Goal: Communication & Community: Ask a question

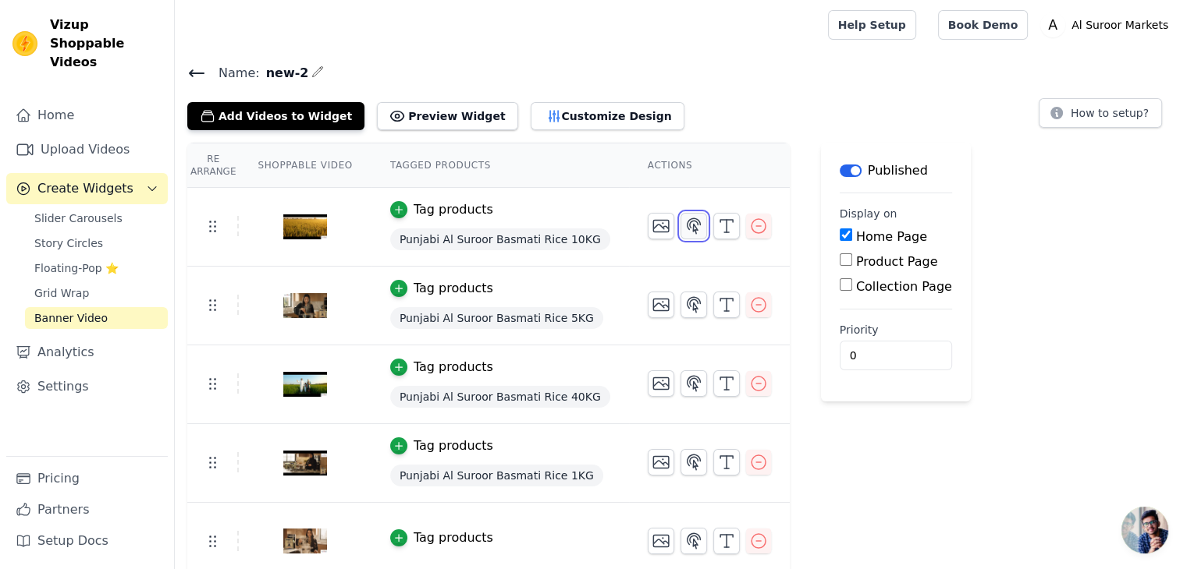
click at [684, 224] on icon "button" at bounding box center [693, 226] width 19 height 19
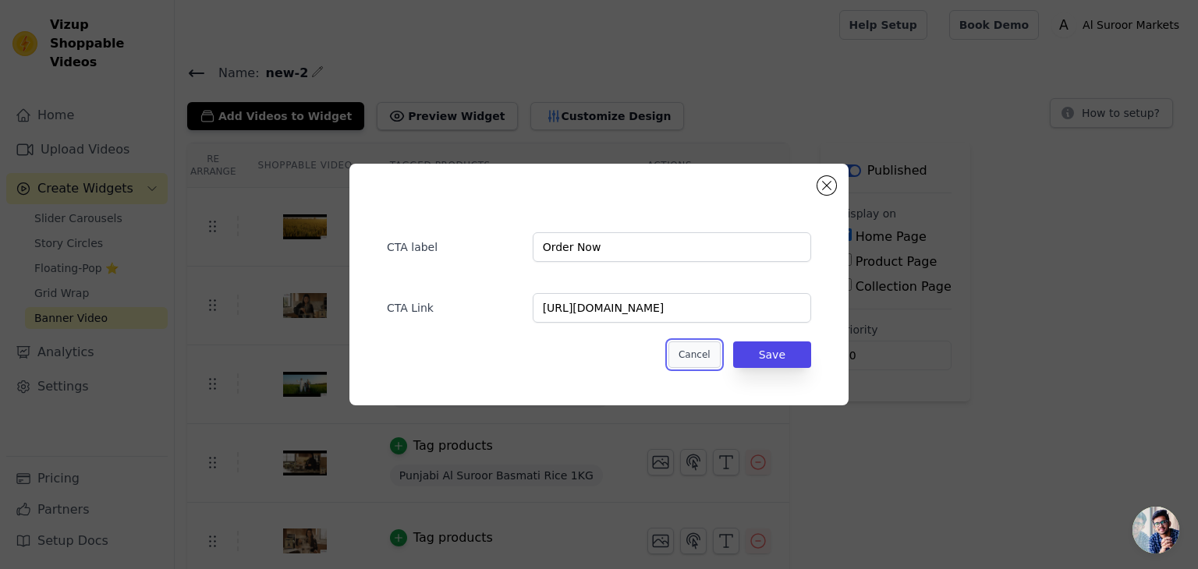
click at [704, 353] on button "Cancel" at bounding box center [695, 355] width 52 height 27
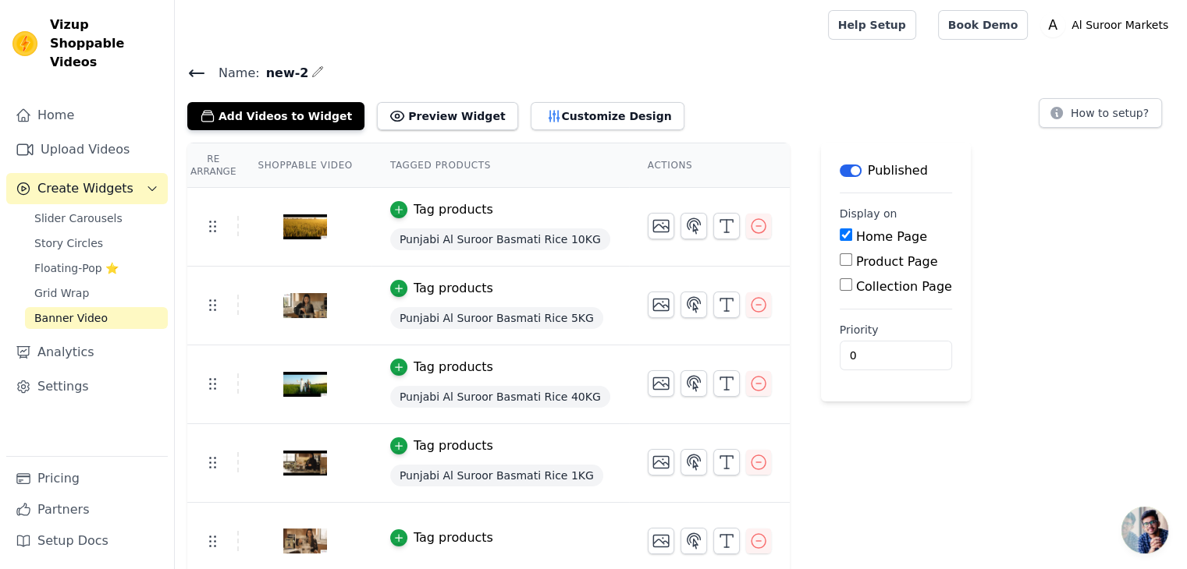
click at [1126, 516] on span "Open chat" at bounding box center [1144, 530] width 47 height 47
click at [1136, 539] on span "Open chat" at bounding box center [1144, 530] width 47 height 47
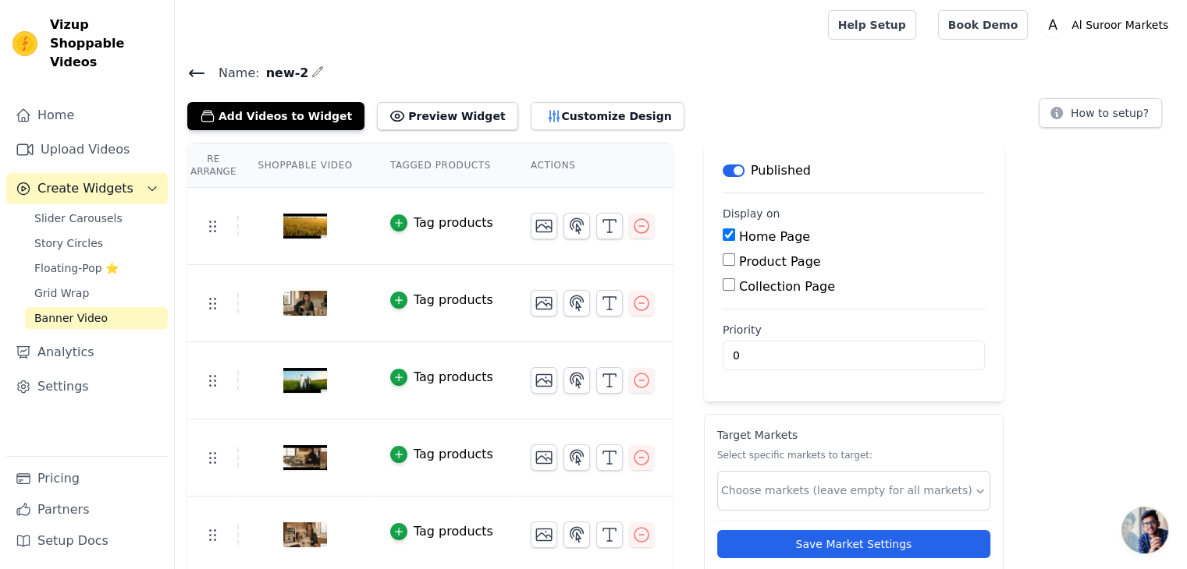
click at [1138, 522] on span "Open chat" at bounding box center [1144, 530] width 47 height 47
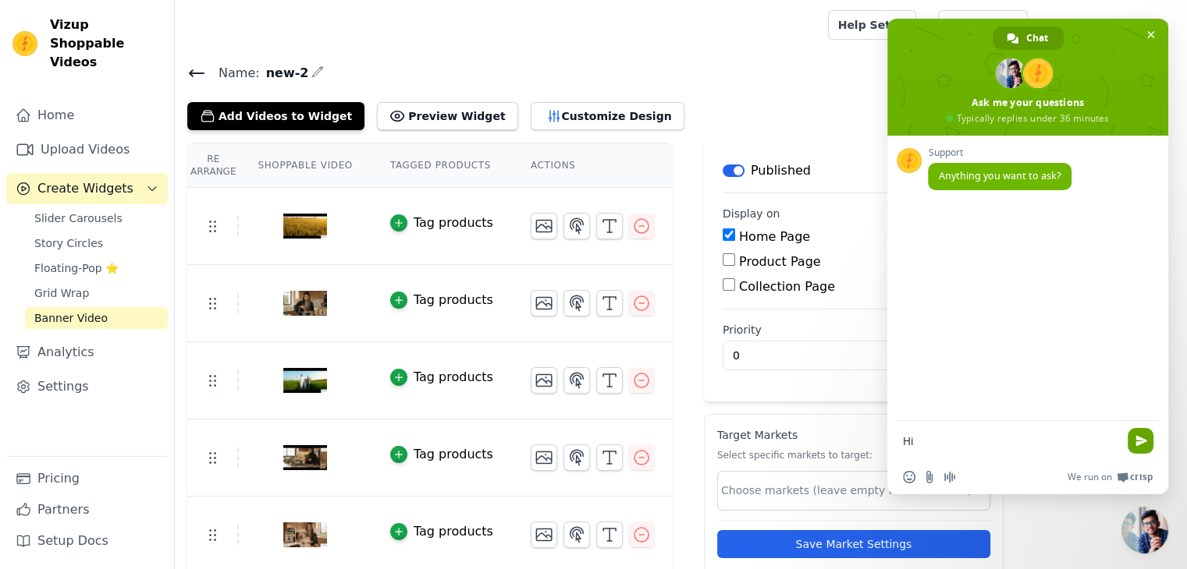
type textarea "Hi"
click at [1147, 442] on span "Send" at bounding box center [1140, 441] width 26 height 26
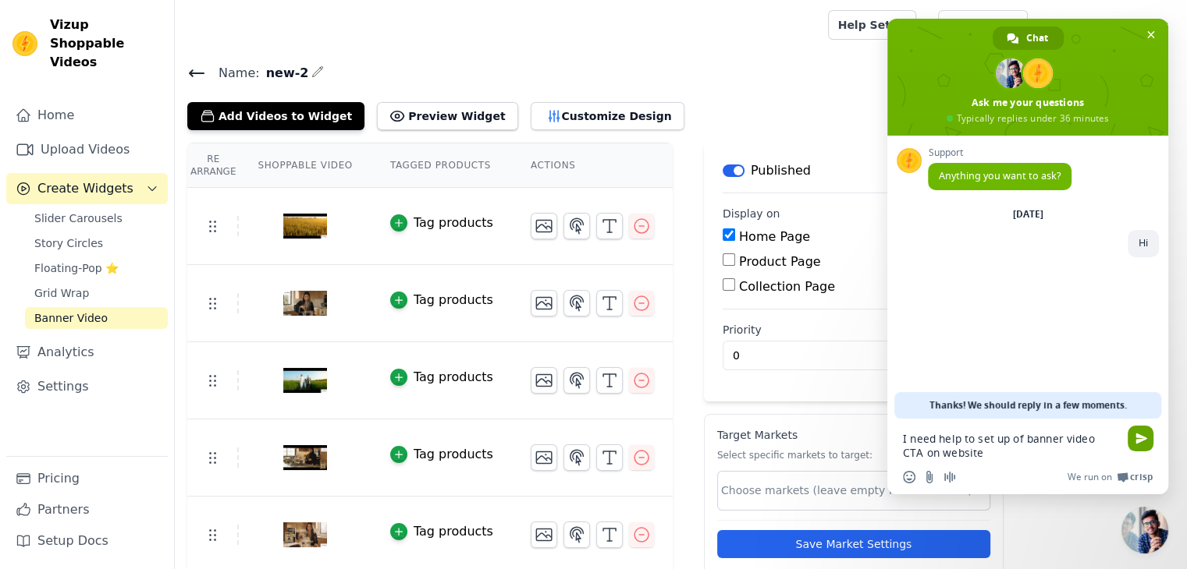
type textarea "I need help to set up of banner video CTA on website"
click at [1145, 441] on span "Send" at bounding box center [1141, 439] width 12 height 12
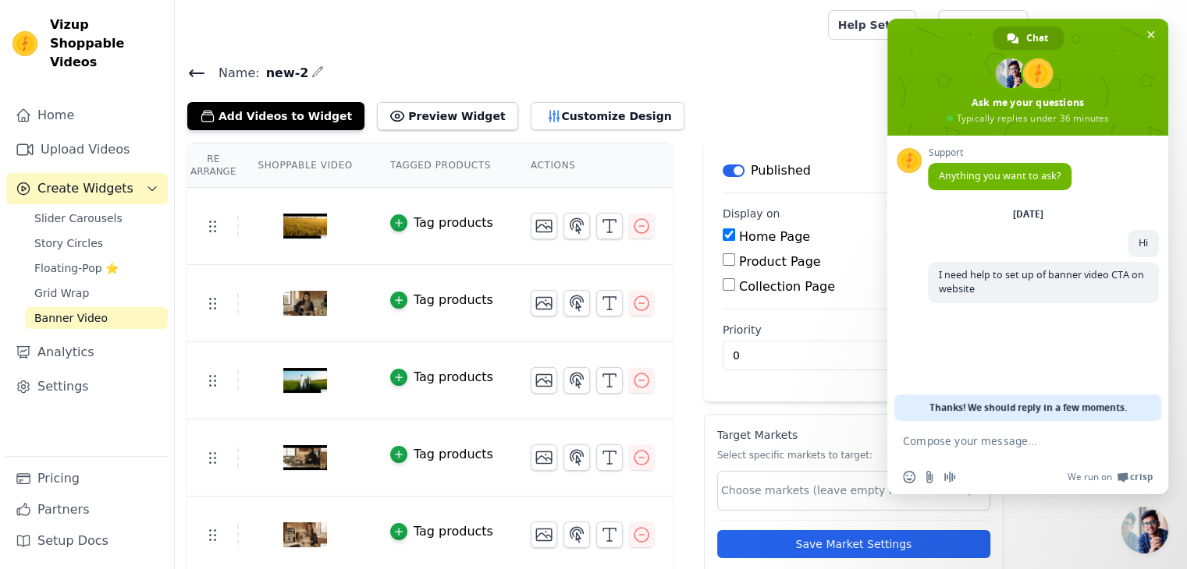
click at [925, 441] on textarea "Compose your message..." at bounding box center [1010, 442] width 215 height 14
click at [62, 481] on link "Pricing" at bounding box center [86, 478] width 161 height 31
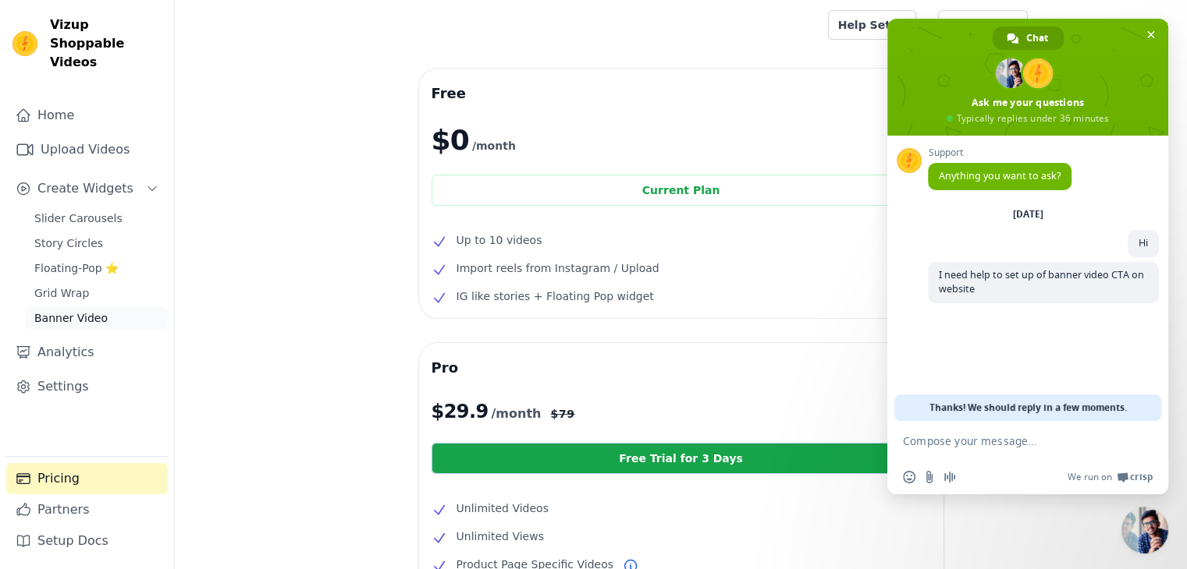
click at [123, 307] on link "Banner Video" at bounding box center [96, 318] width 143 height 22
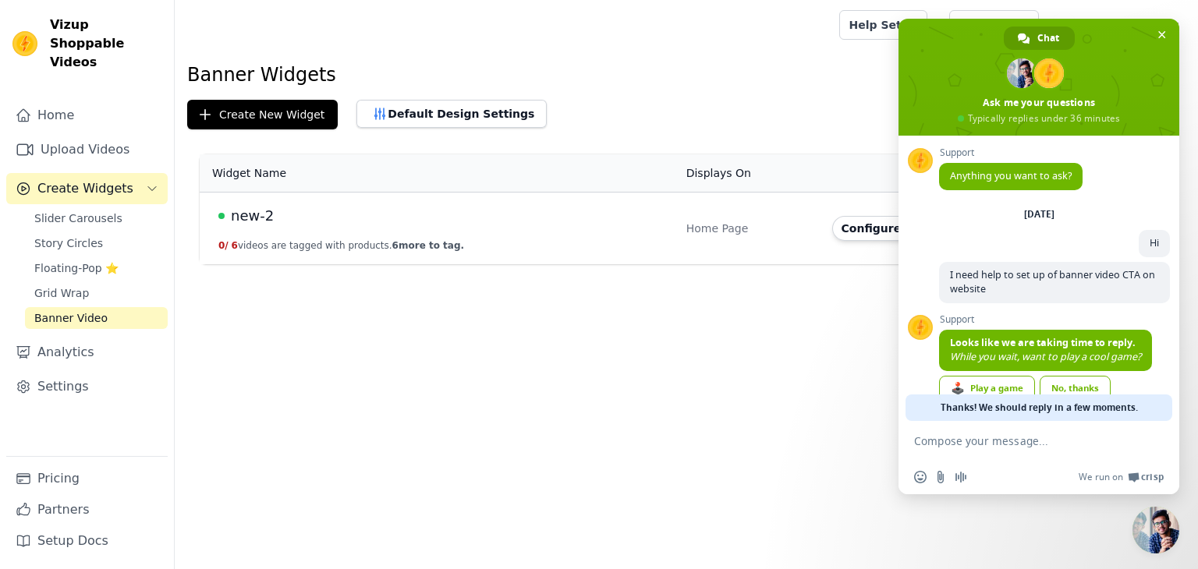
scroll to position [31, 0]
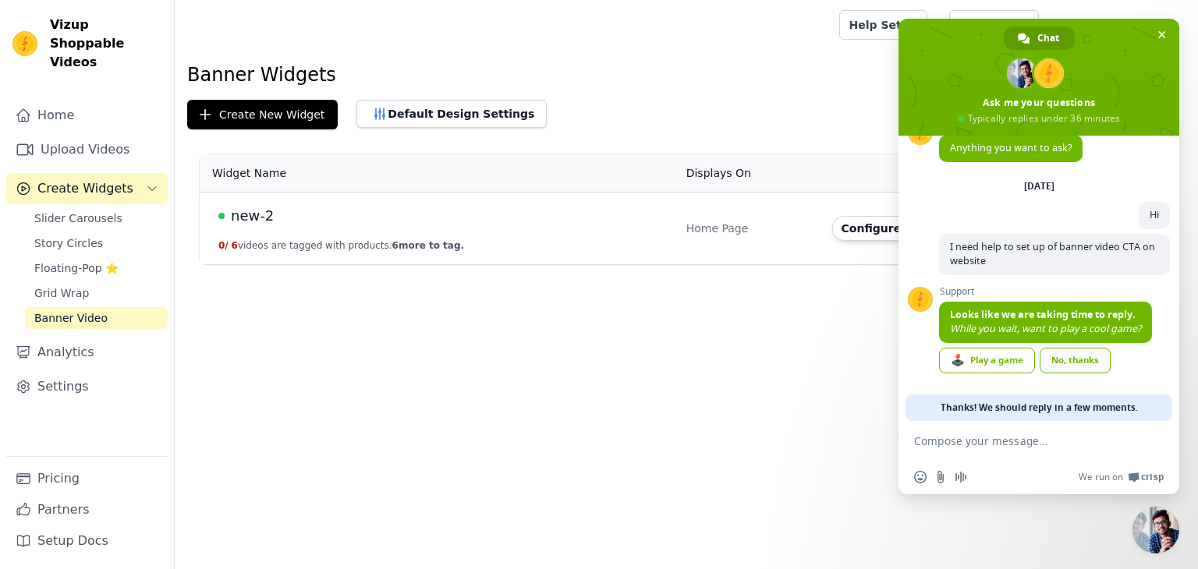
click at [1070, 360] on div "No, thanks" at bounding box center [1075, 361] width 71 height 26
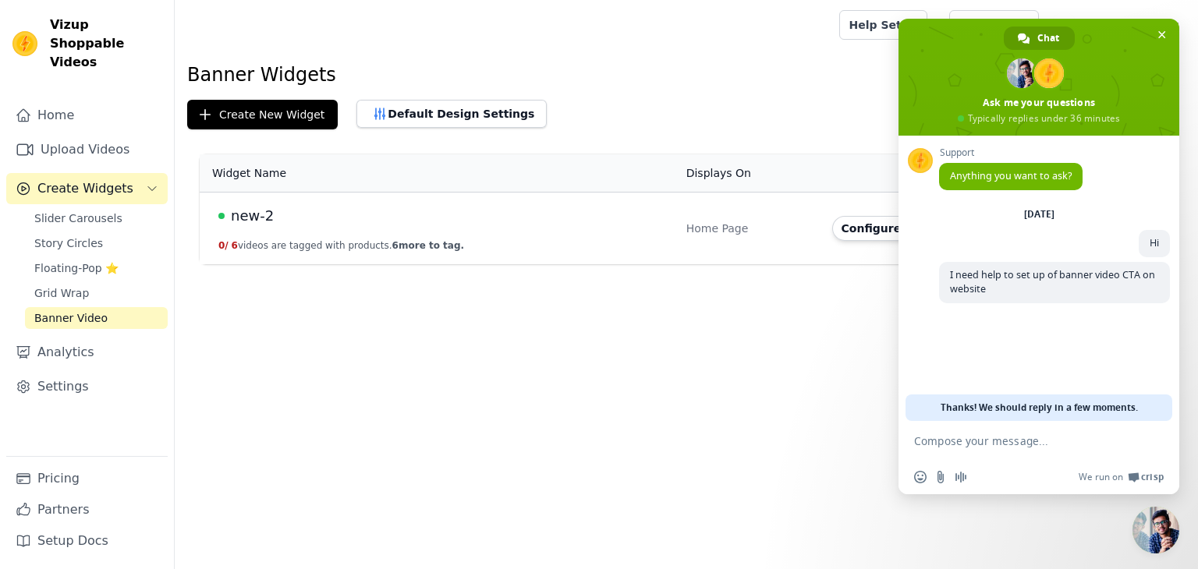
scroll to position [0, 0]
type textarea "We have subscribe to PRO packhage"
click at [1162, 442] on span "Send" at bounding box center [1152, 441] width 26 height 26
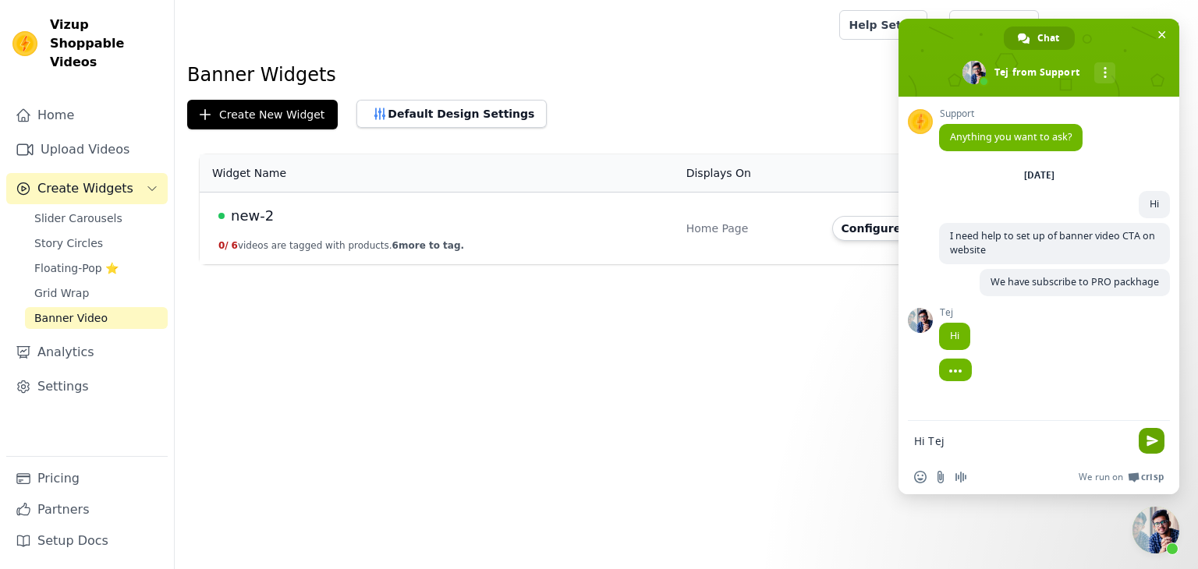
type textarea "Hi Tej"
click at [1151, 438] on span "Send" at bounding box center [1153, 441] width 12 height 12
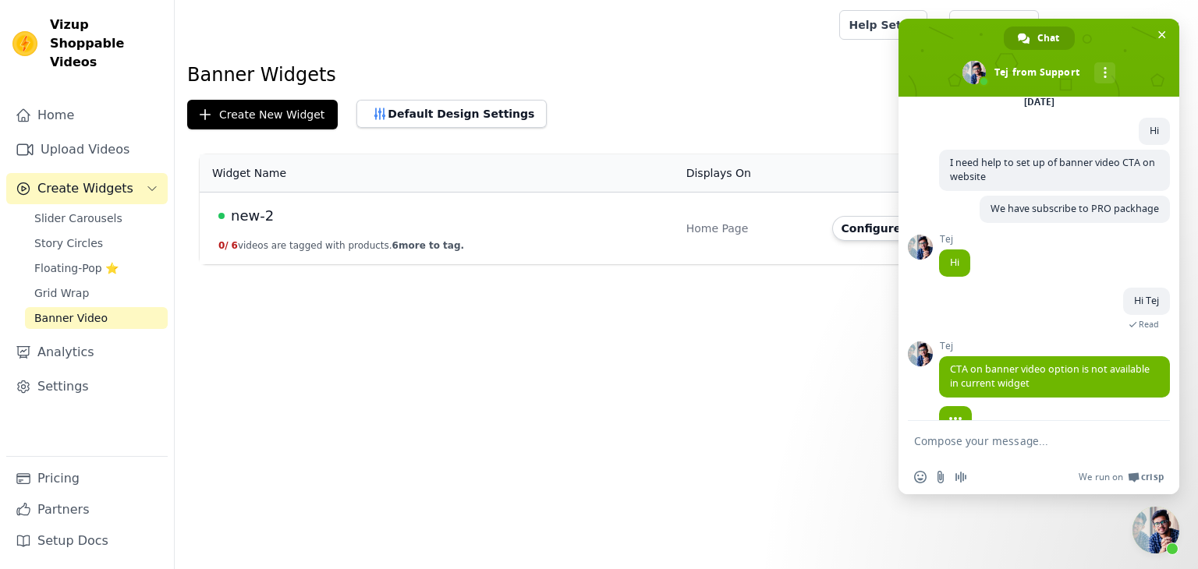
scroll to position [103, 0]
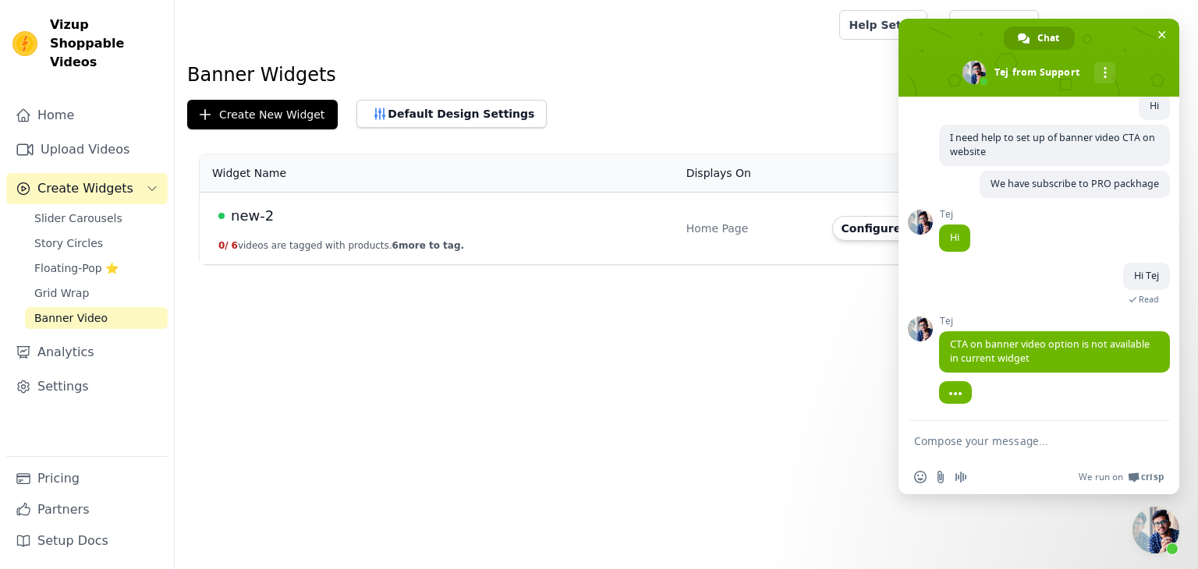
click at [1027, 443] on textarea "Compose your message..." at bounding box center [1021, 442] width 215 height 14
type textarea "why"
click at [1153, 433] on span "Send" at bounding box center [1152, 441] width 26 height 26
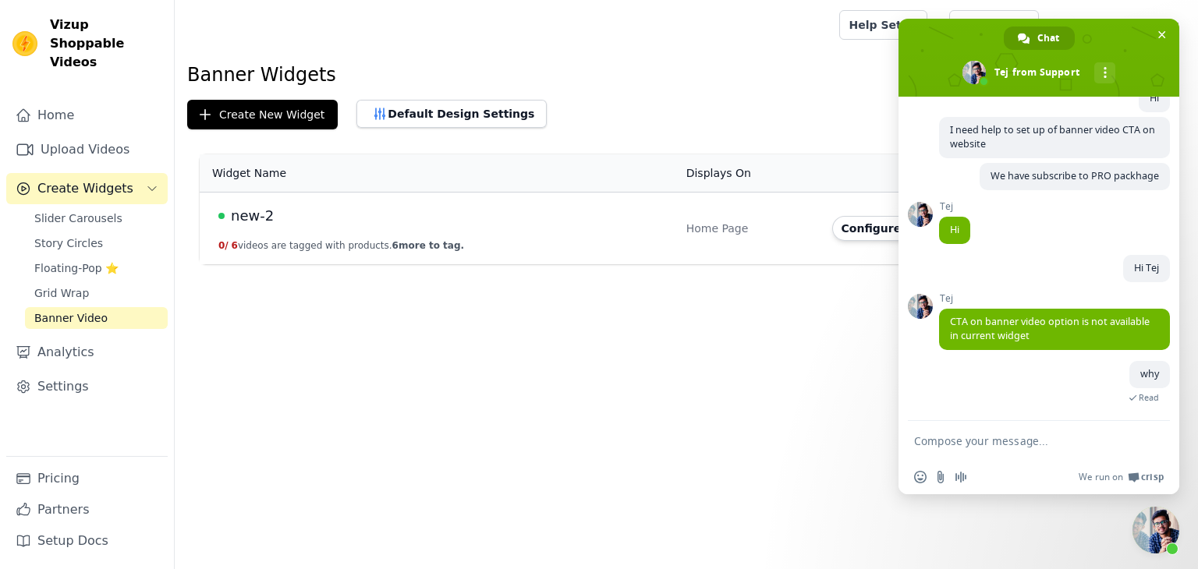
scroll to position [181, 0]
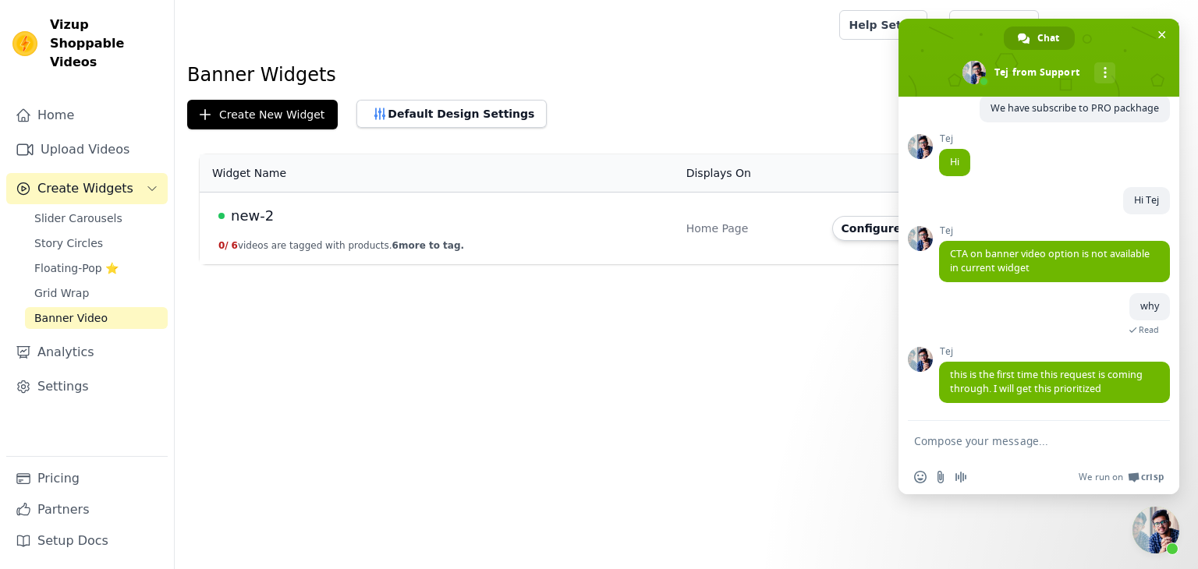
click at [949, 442] on textarea "Compose your message..." at bounding box center [1021, 442] width 215 height 14
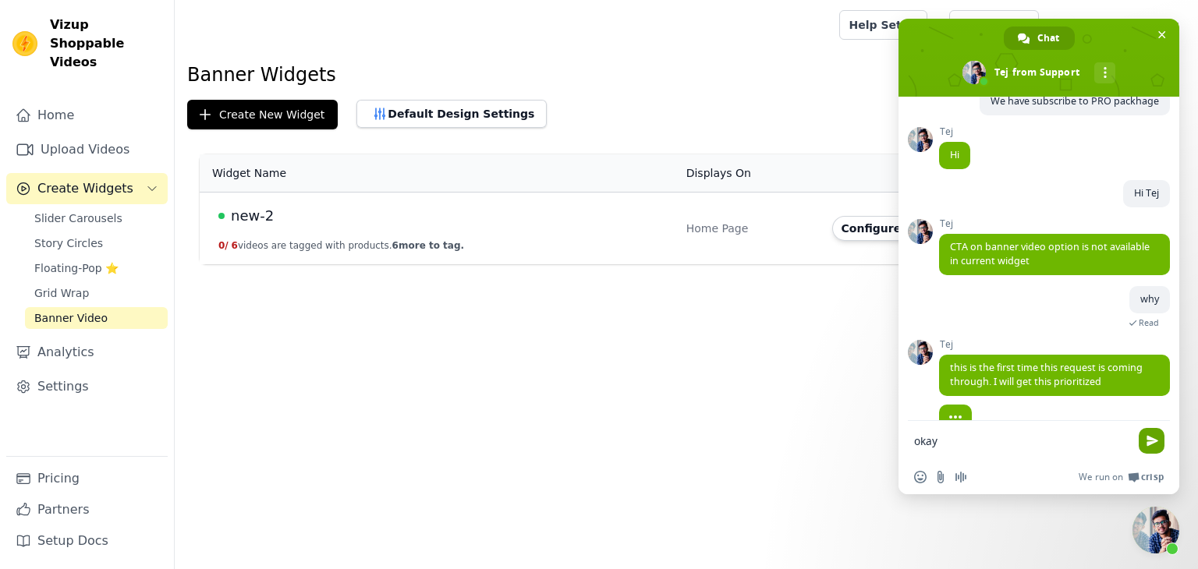
scroll to position [211, 0]
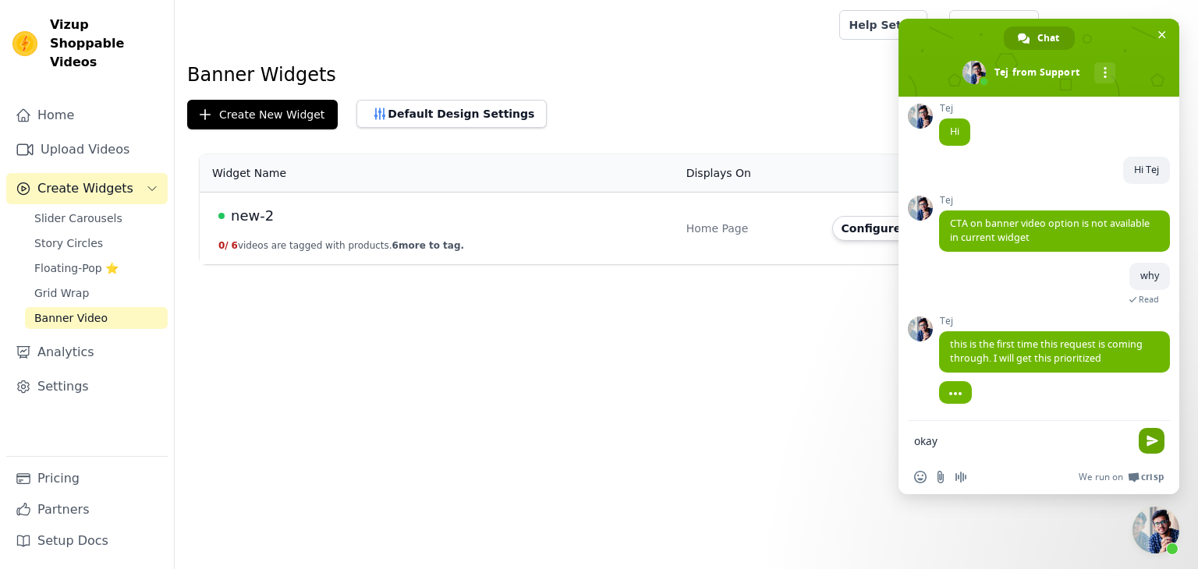
type textarea "okay"
click at [1148, 441] on span "Send" at bounding box center [1153, 441] width 12 height 12
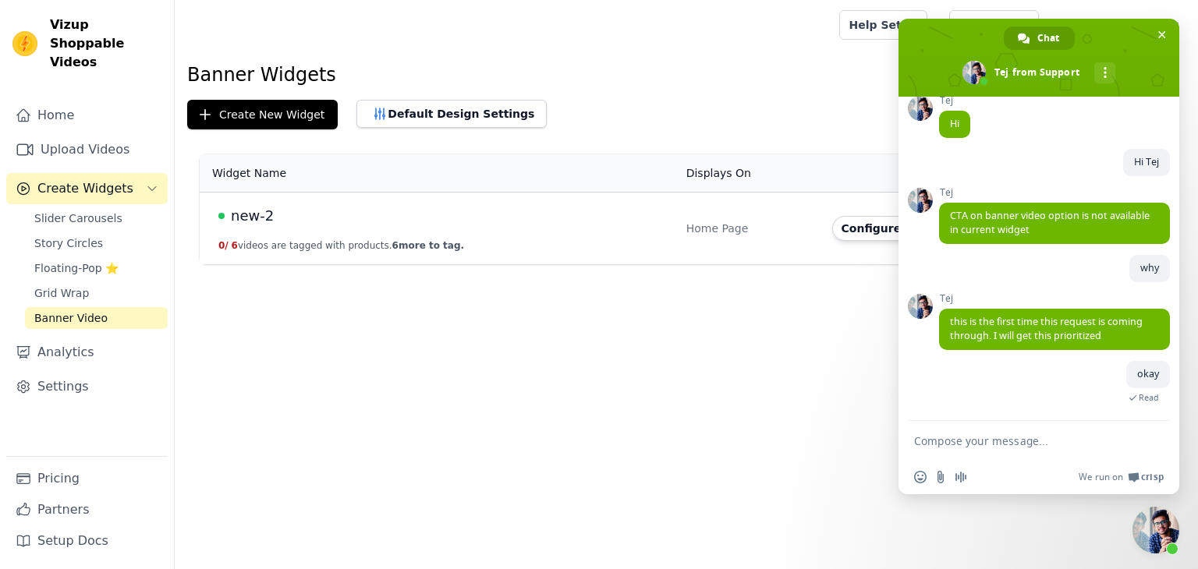
scroll to position [220, 0]
click at [960, 442] on textarea "Compose your message..." at bounding box center [1021, 442] width 215 height 14
click at [936, 441] on textarea "Compose your message..." at bounding box center [1021, 442] width 215 height 14
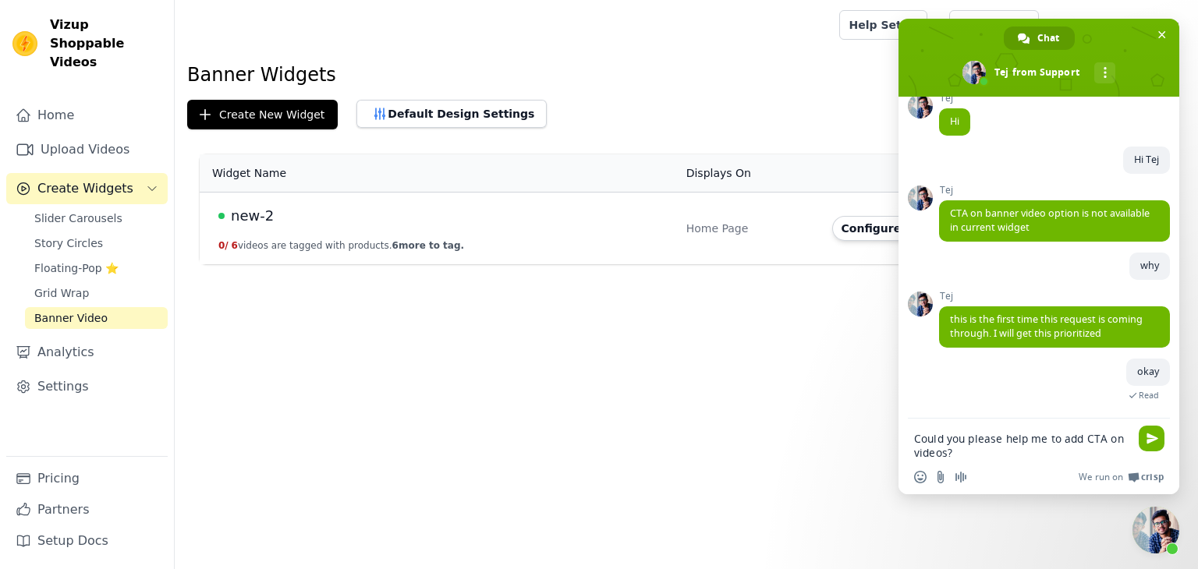
click at [916, 453] on textarea "Could you please help me to add CTA on videos?" at bounding box center [1021, 446] width 215 height 28
type textarea "Could you please help me to add CTA on banner videos?"
click at [1151, 439] on span "Send" at bounding box center [1153, 439] width 12 height 12
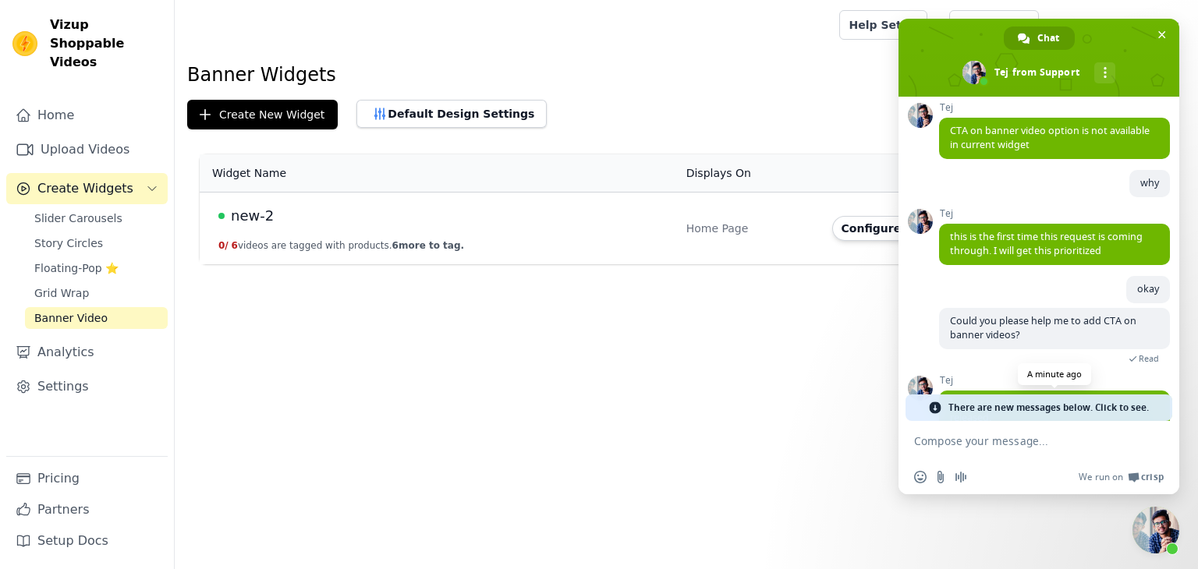
scroll to position [406, 0]
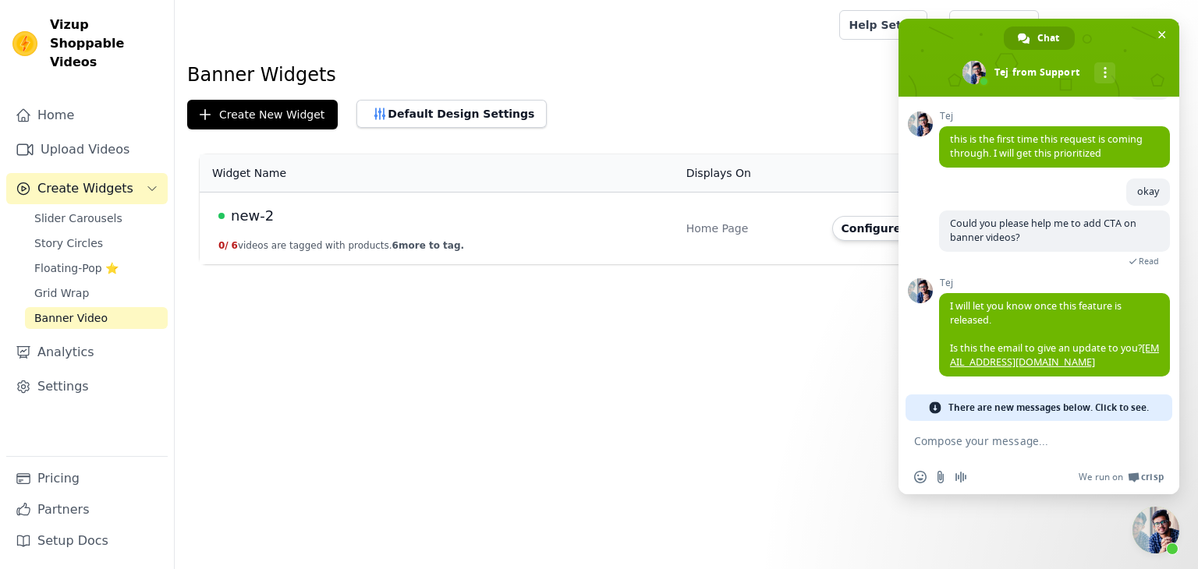
click at [994, 443] on textarea "Compose your message..." at bounding box center [1021, 442] width 215 height 14
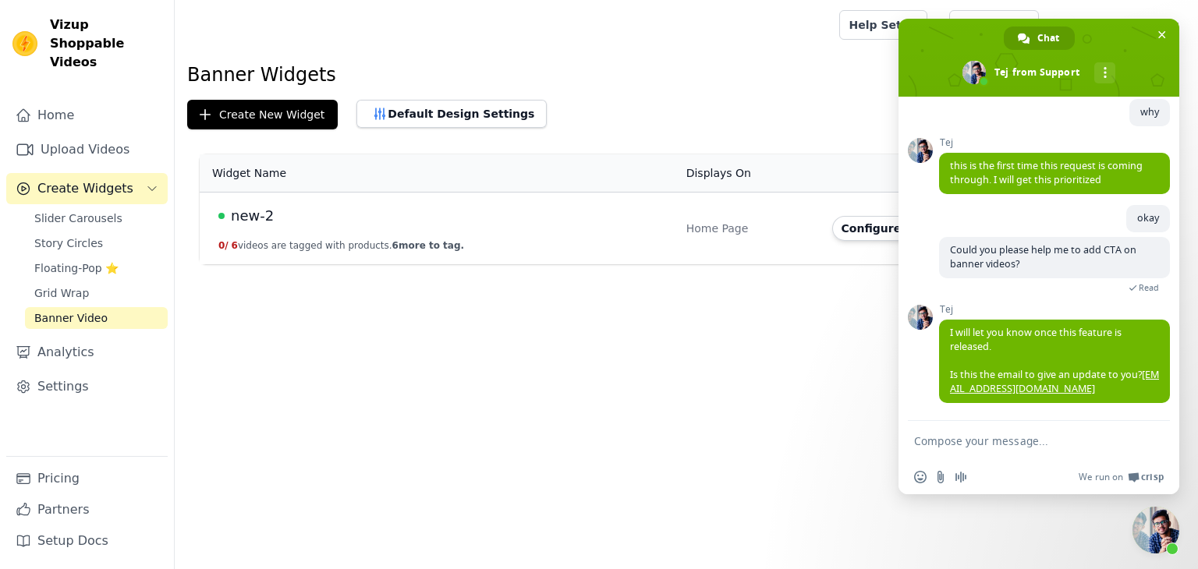
scroll to position [381, 0]
type textarea "yes sure"
click at [1157, 445] on span "Send" at bounding box center [1153, 441] width 12 height 12
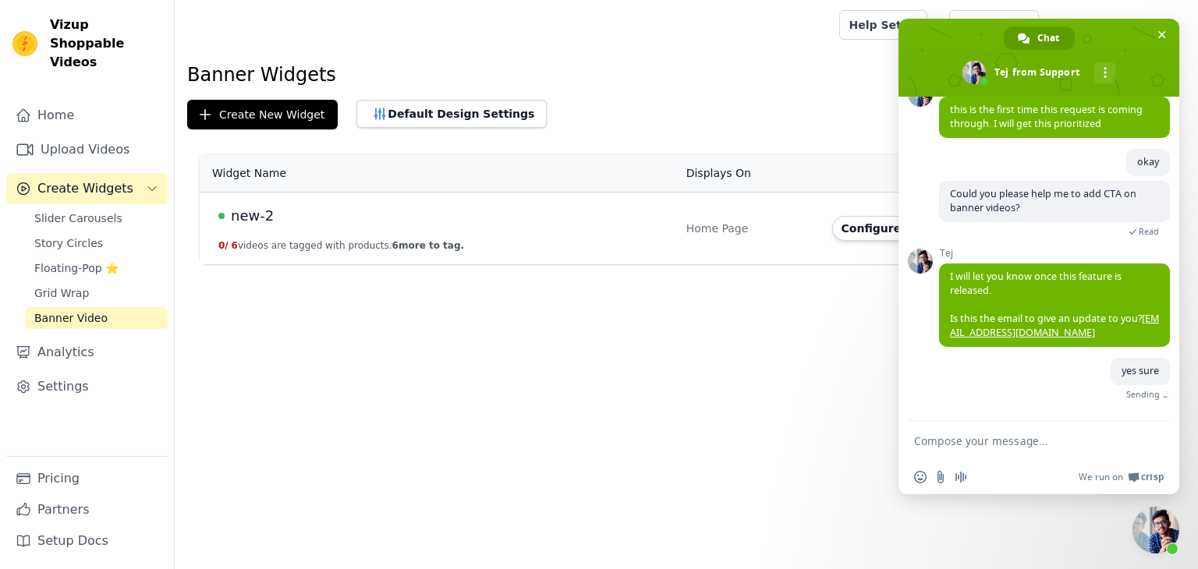
scroll to position [419, 0]
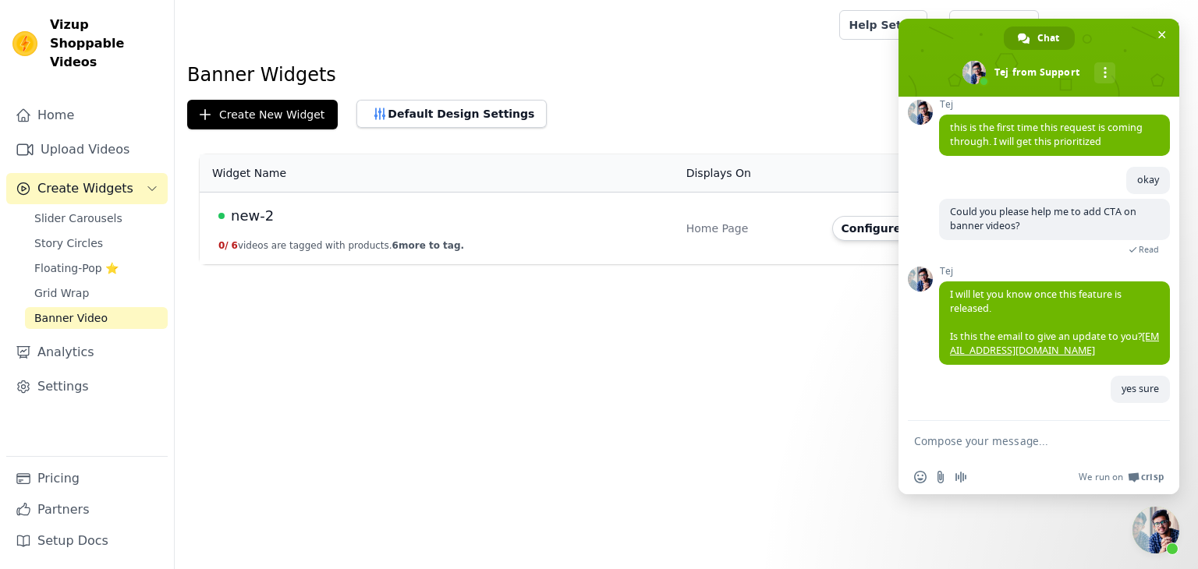
click at [978, 440] on textarea "Compose your message..." at bounding box center [1021, 442] width 215 height 14
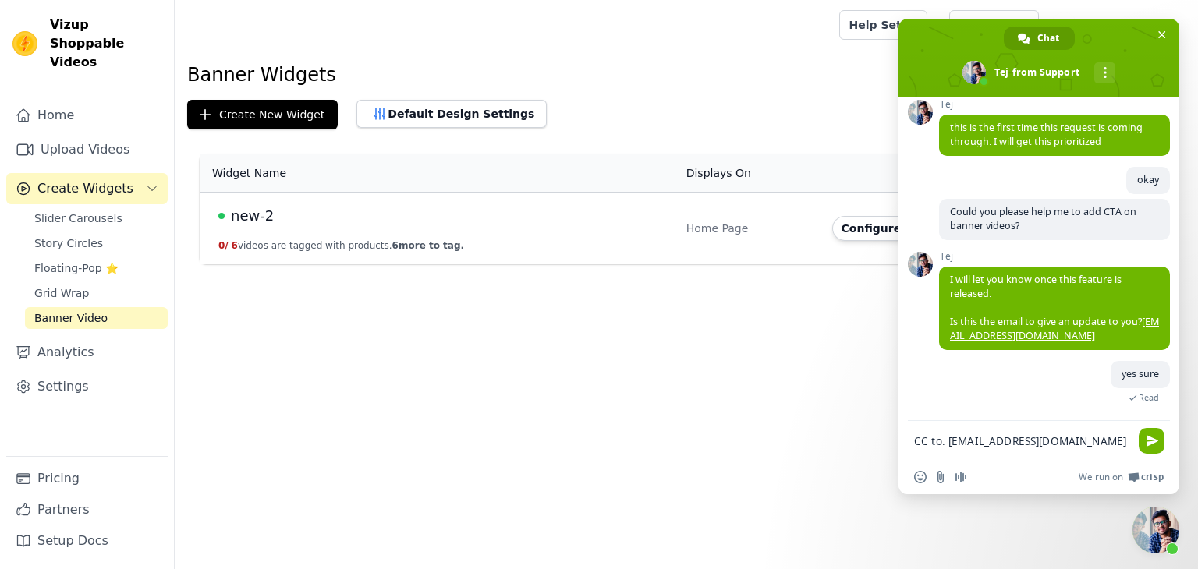
click at [914, 444] on textarea "CC to: tech1@alsuroor.com" at bounding box center [1021, 442] width 215 height 14
type textarea "Also CC to: tech1@alsuroor.com"
click at [1151, 441] on span "Send" at bounding box center [1153, 441] width 12 height 12
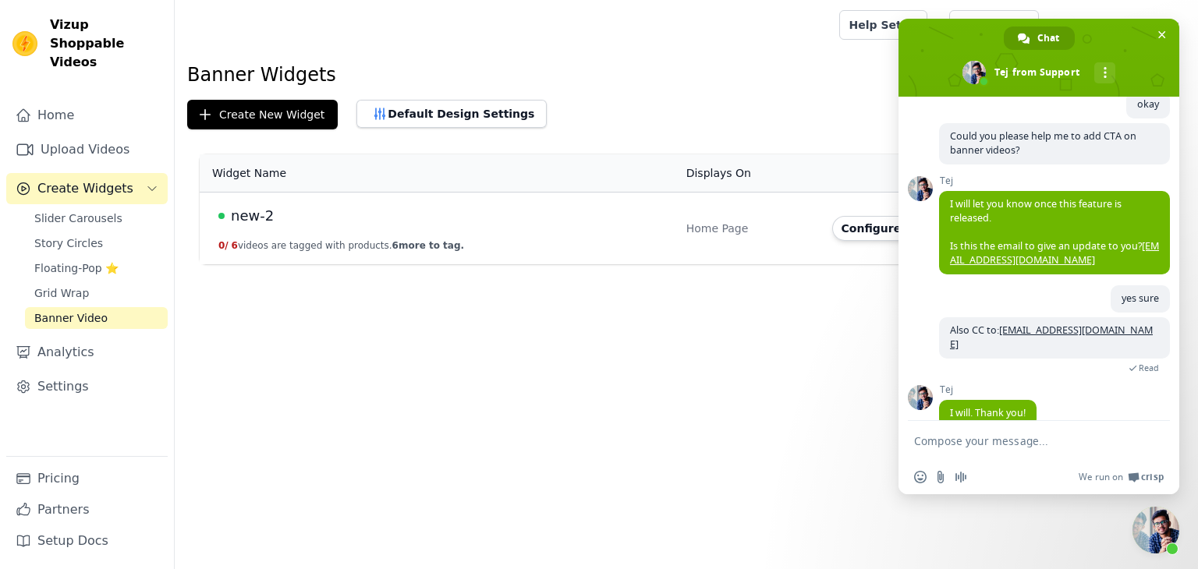
scroll to position [506, 0]
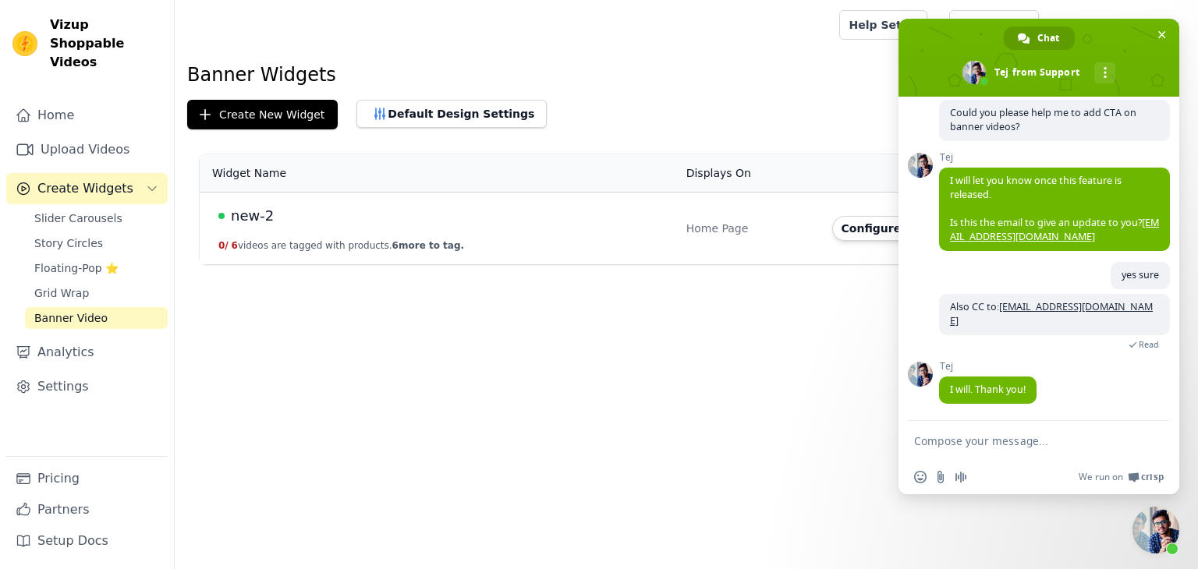
click at [1020, 447] on textarea "Compose your message..." at bounding box center [1021, 442] width 215 height 14
type textarea "okay"
click at [1154, 446] on span "Send" at bounding box center [1153, 441] width 12 height 12
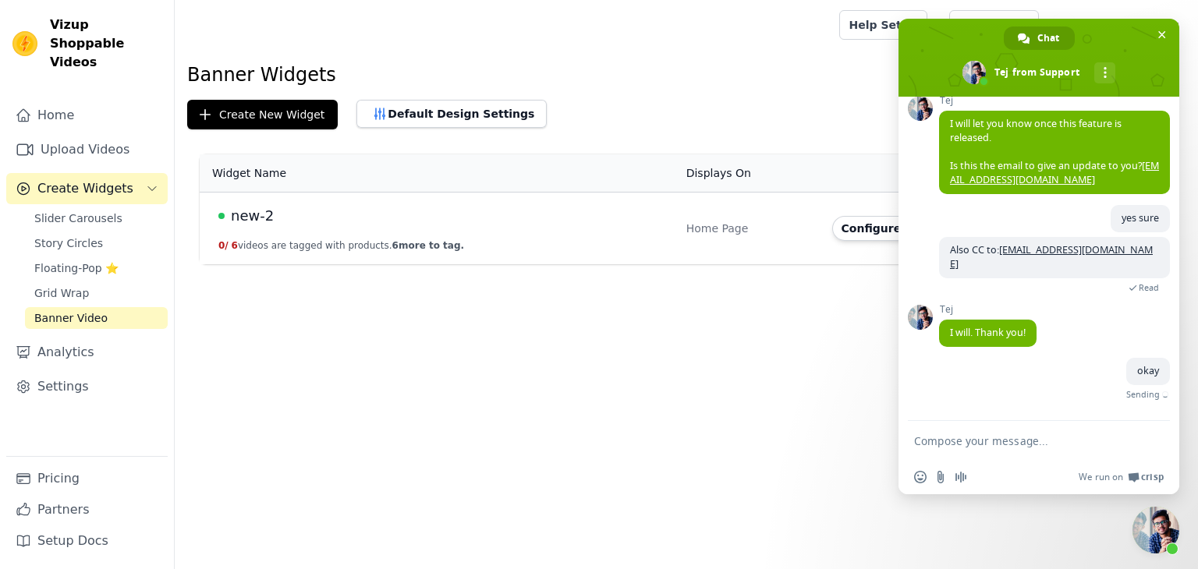
scroll to position [545, 0]
